Goal: Find specific fact: Find specific fact

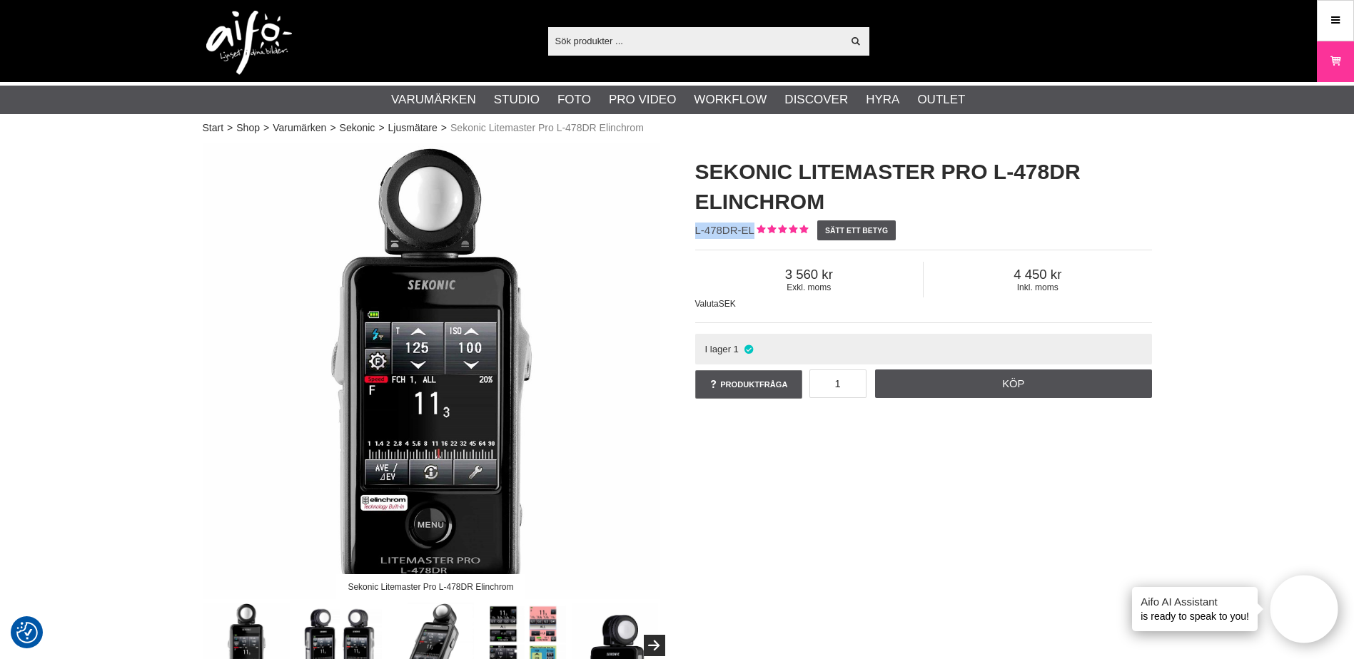
drag, startPoint x: 703, startPoint y: 229, endPoint x: 751, endPoint y: 234, distance: 48.8
click at [751, 234] on span "L-478DR-EL" at bounding box center [724, 230] width 59 height 12
copy span "L-478DR-EL"
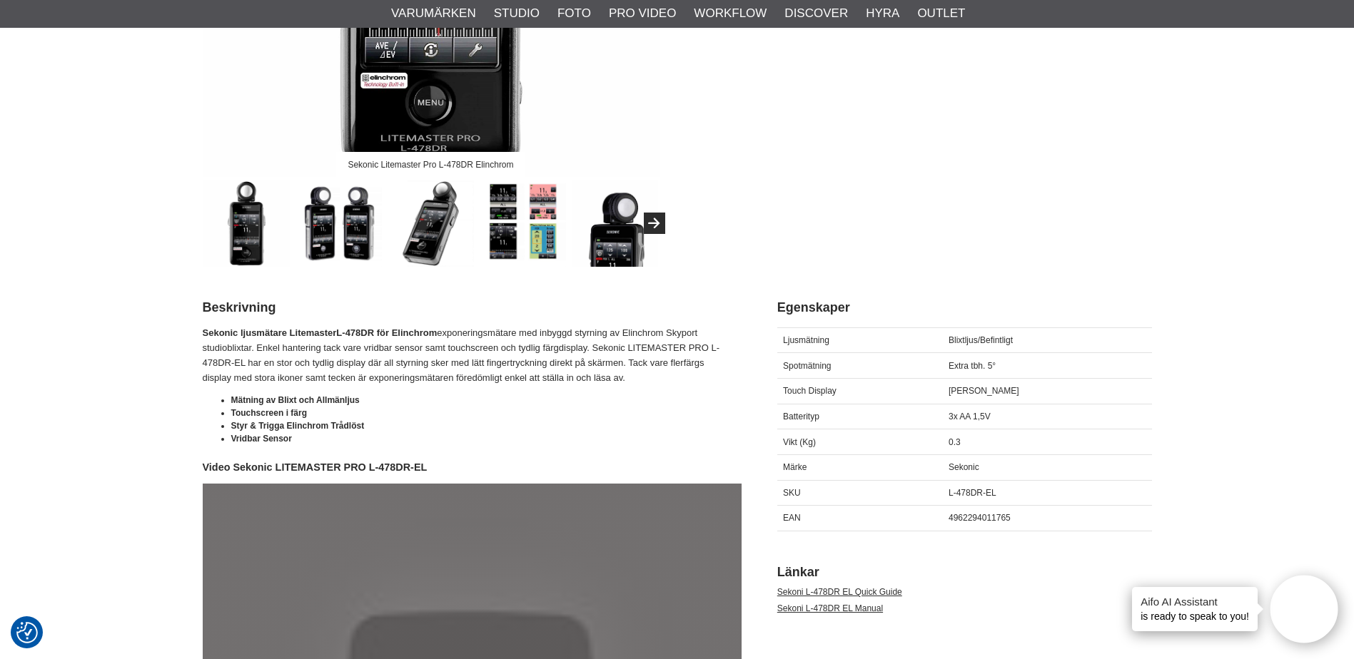
scroll to position [428, 0]
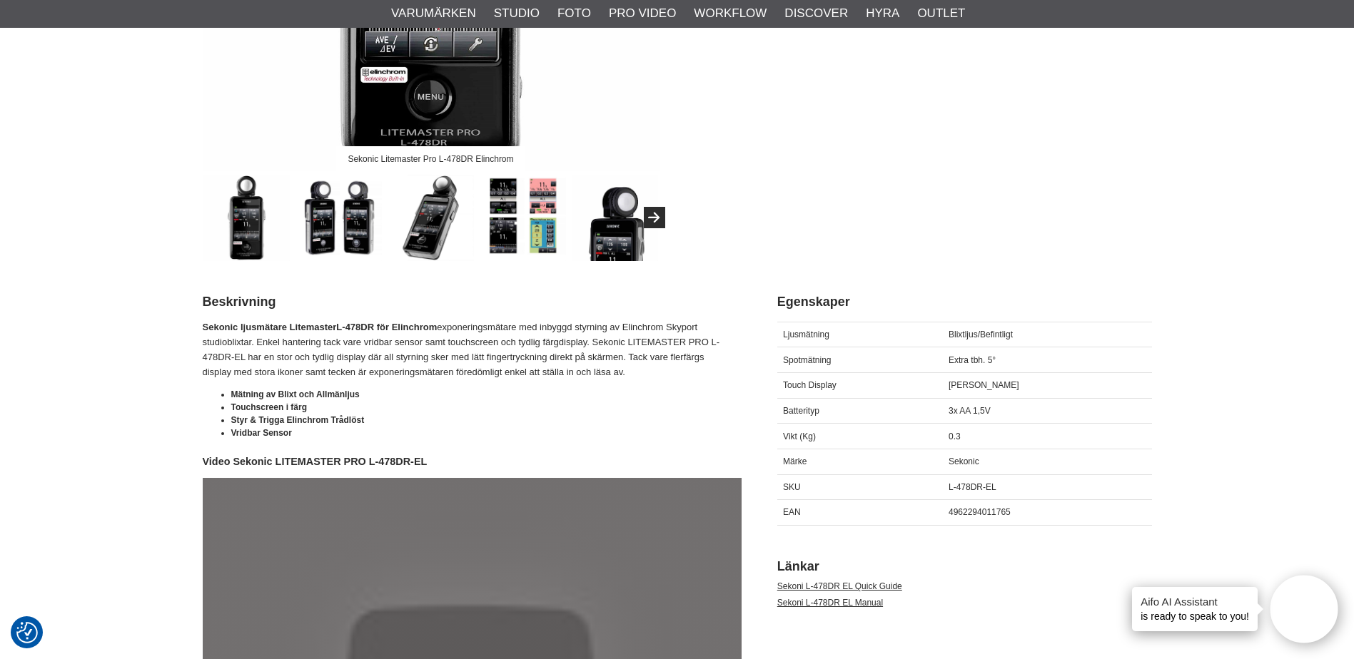
click at [978, 514] on span "4962294011765" at bounding box center [979, 512] width 62 height 10
copy span "4962294011765"
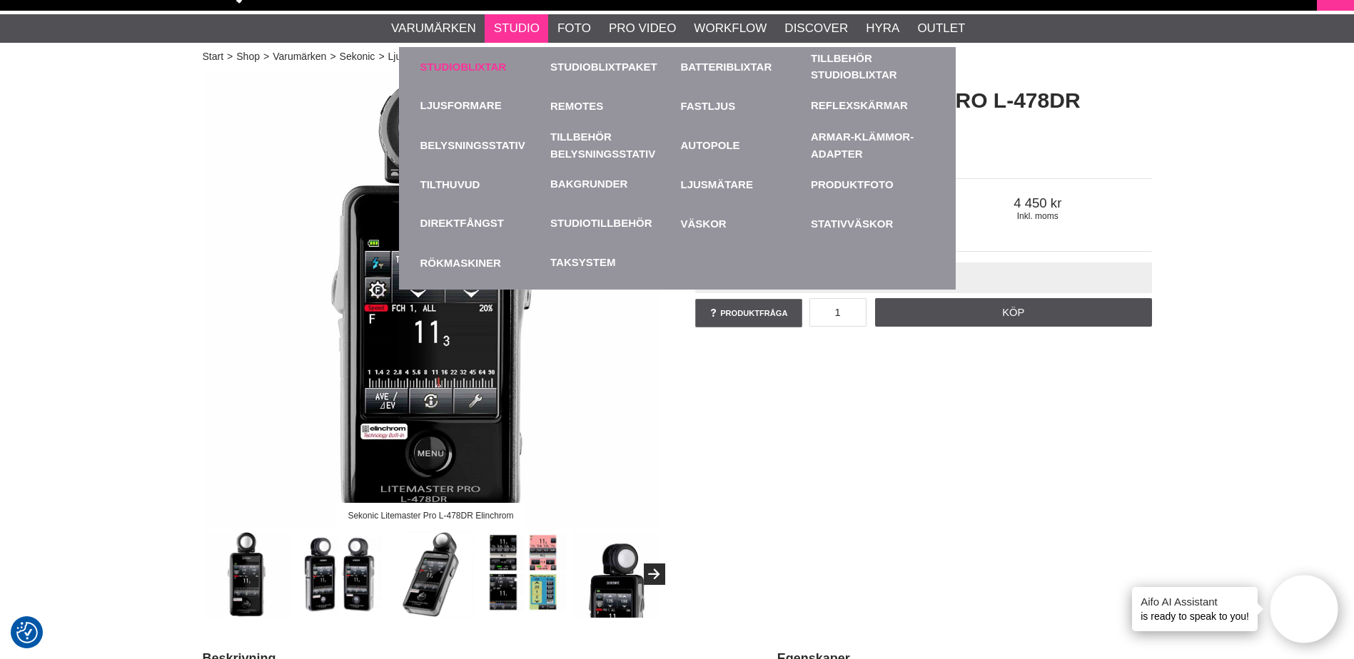
scroll to position [0, 0]
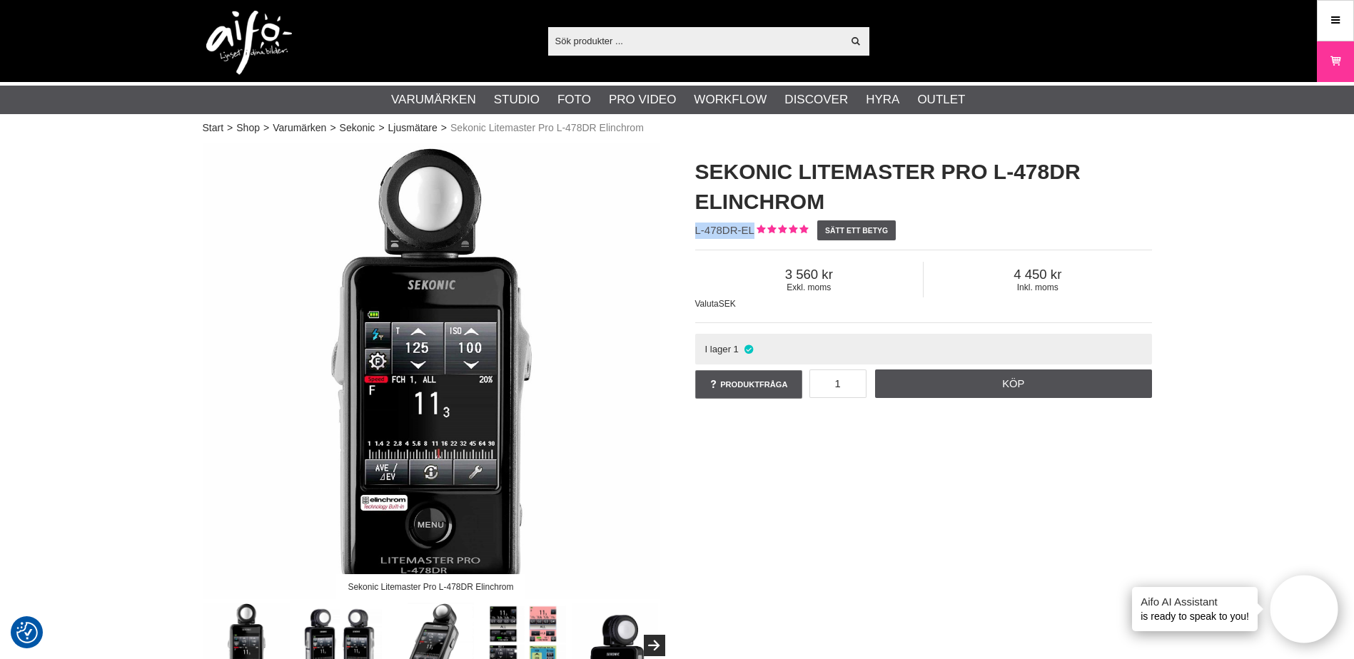
drag, startPoint x: 695, startPoint y: 227, endPoint x: 753, endPoint y: 226, distance: 57.8
click at [753, 226] on span "L-478DR-EL" at bounding box center [724, 230] width 59 height 12
copy span "L-478DR-EL"
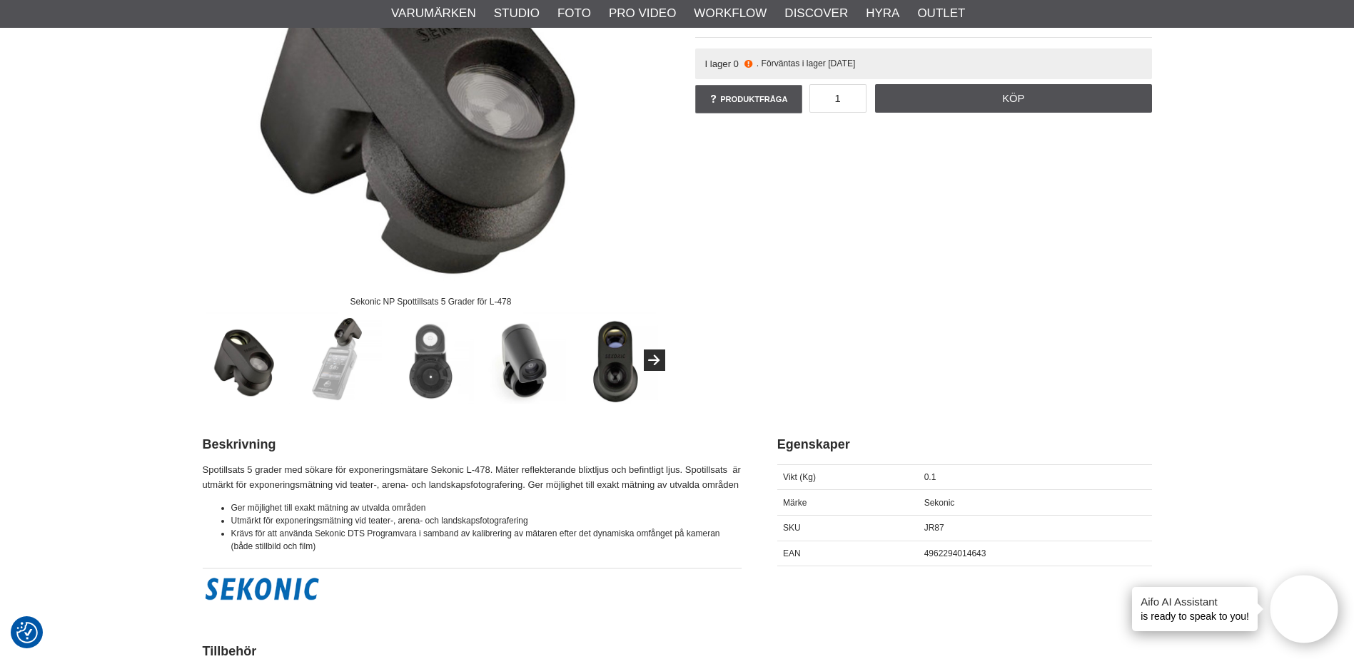
scroll to position [500, 0]
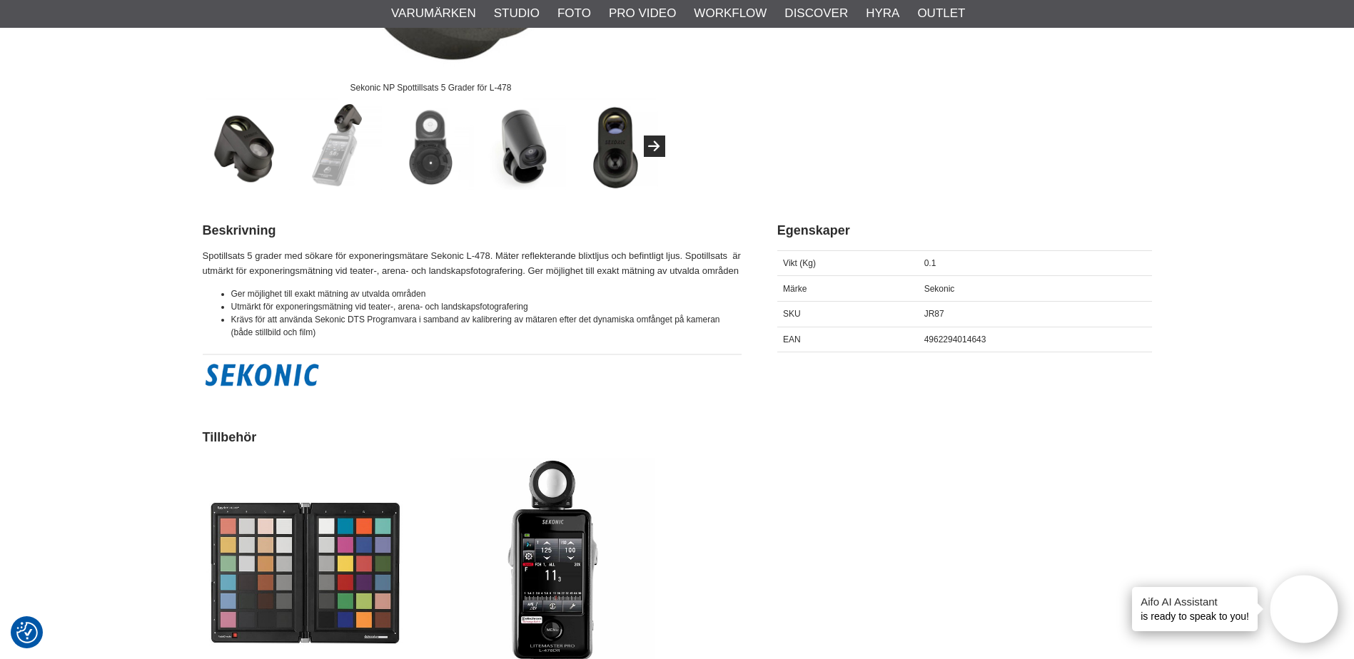
click at [943, 335] on span "4962294014643" at bounding box center [955, 340] width 62 height 10
copy span "4962294014643"
click at [939, 318] on span "JR87" at bounding box center [934, 314] width 20 height 10
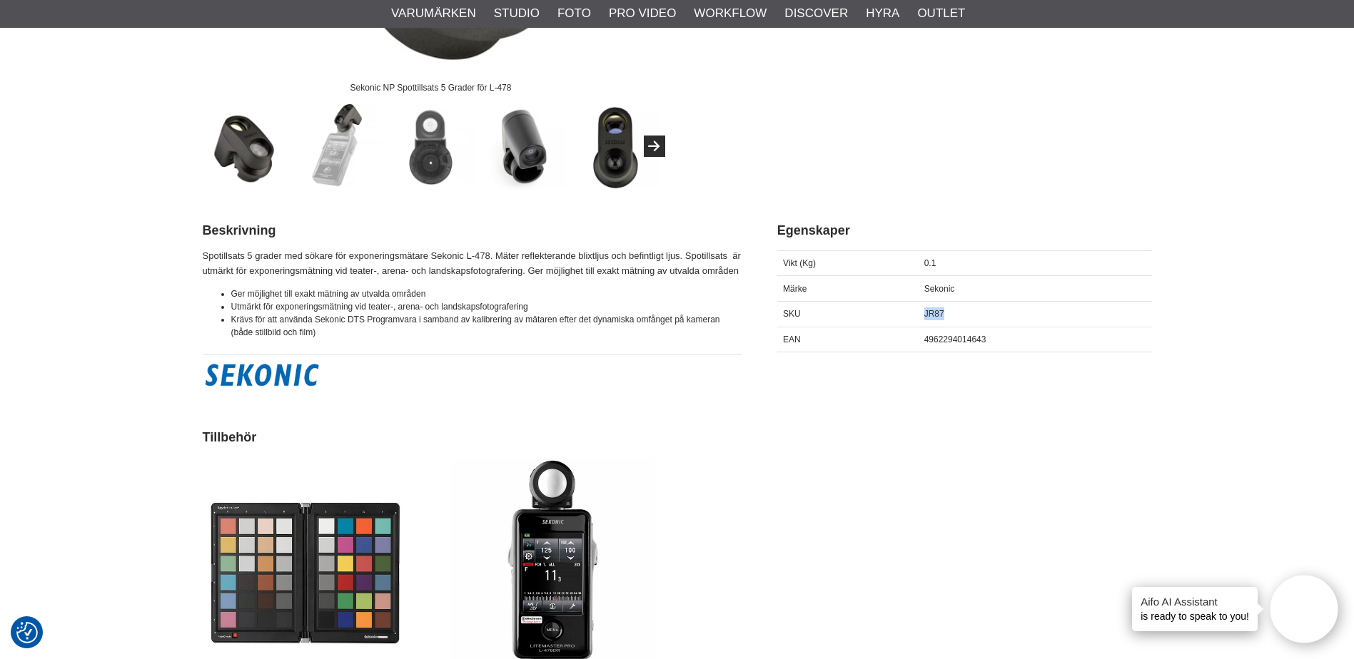
copy span "JR87"
